Goal: Task Accomplishment & Management: Manage account settings

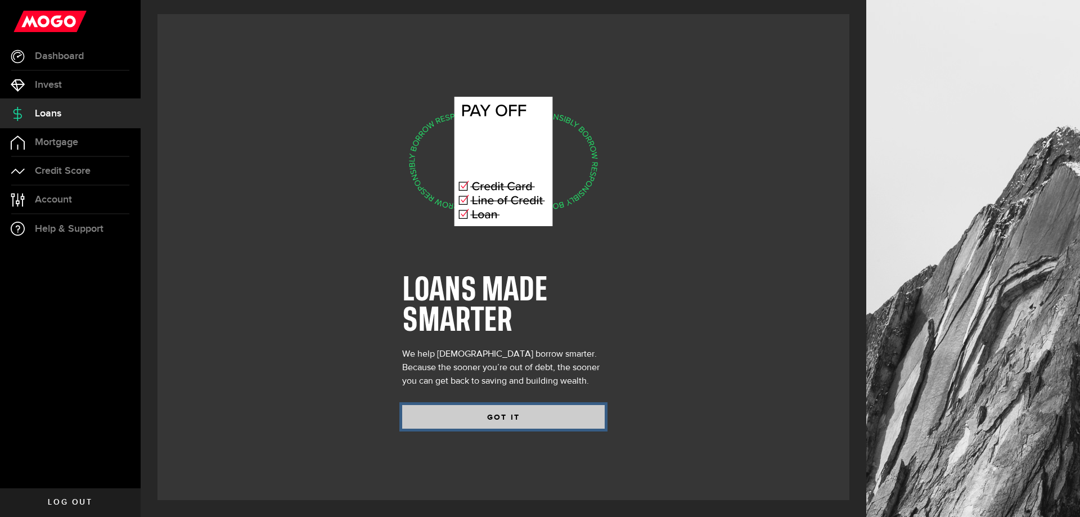
click at [499, 418] on button "GOT IT" at bounding box center [503, 417] width 202 height 24
